Goal: Communication & Community: Answer question/provide support

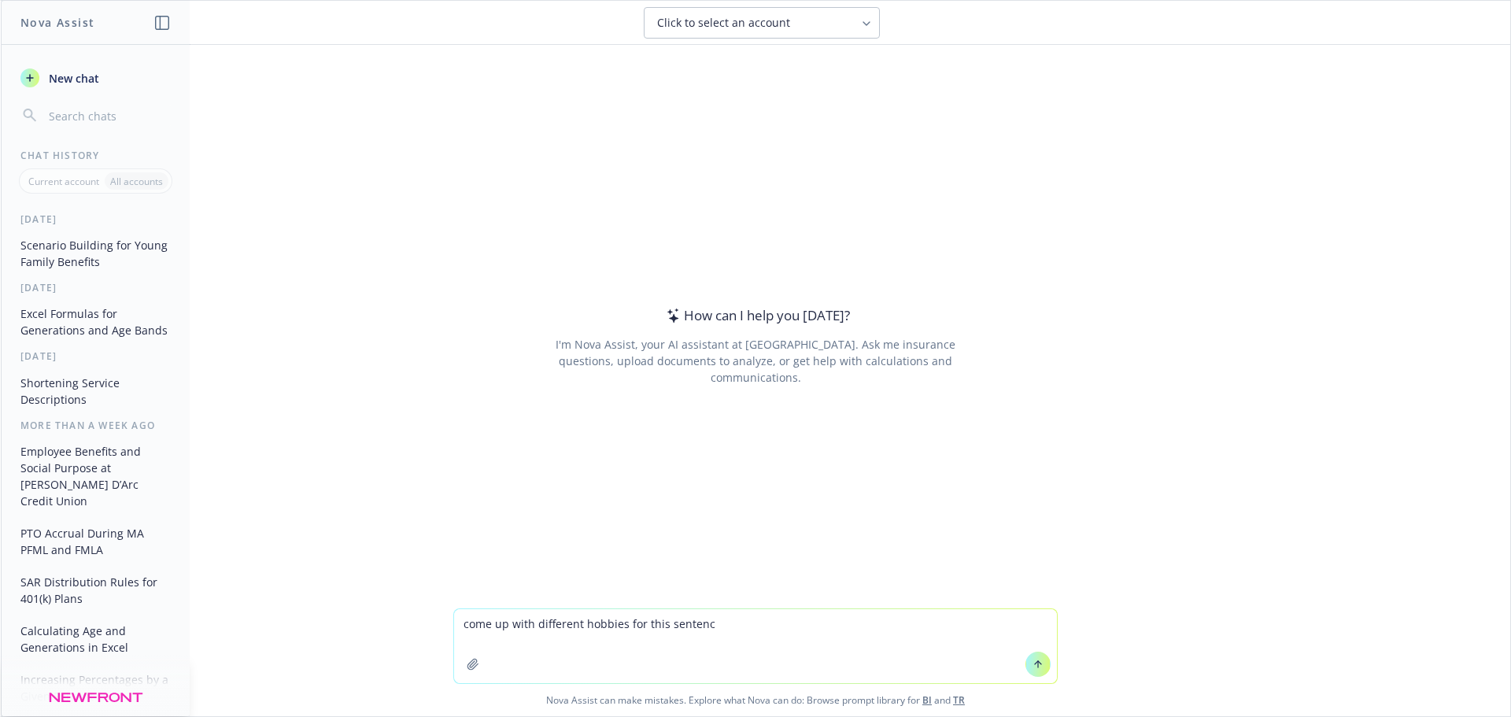
type textarea "come up with different hobbies for this sentence"
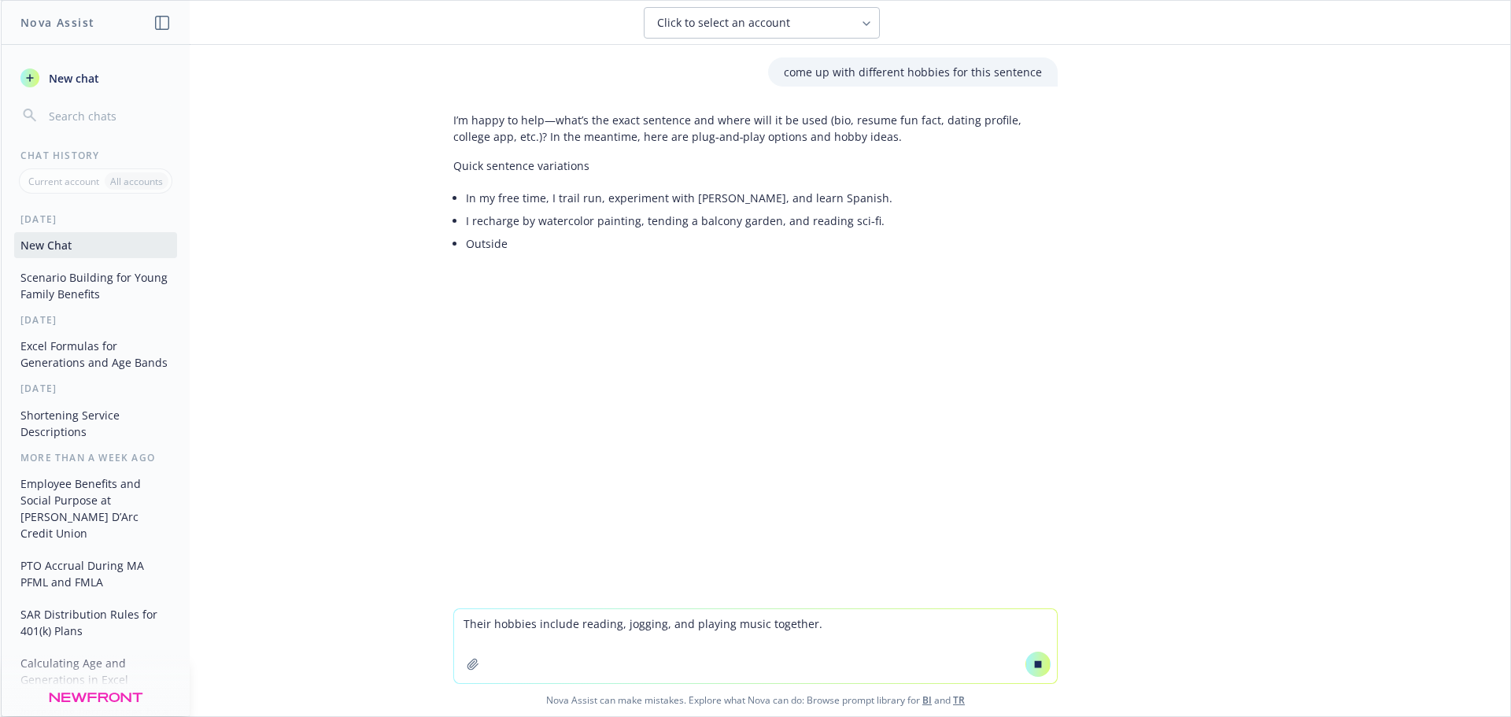
type textarea "Their hobbies include reading, jogging, and playing music together."
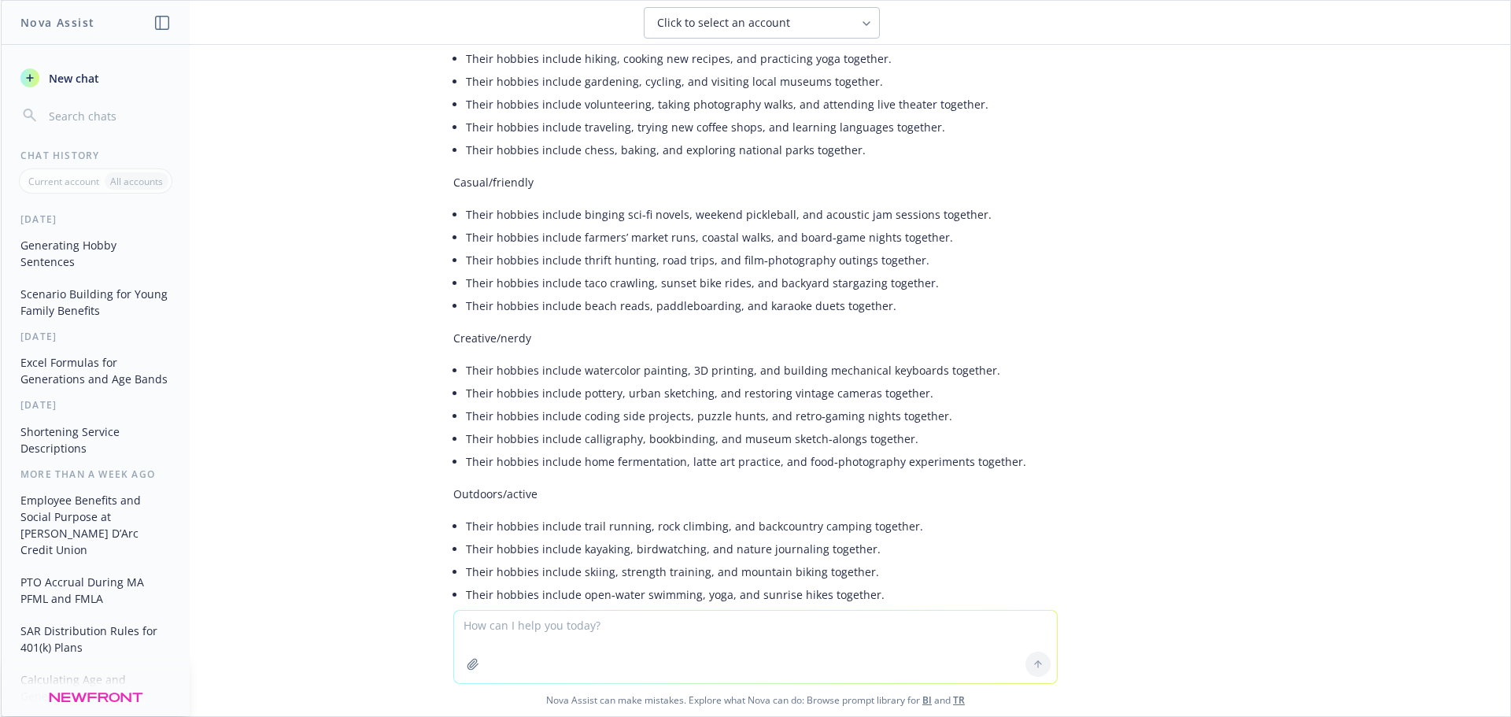
scroll to position [1019, 0]
